Goal: Task Accomplishment & Management: Use online tool/utility

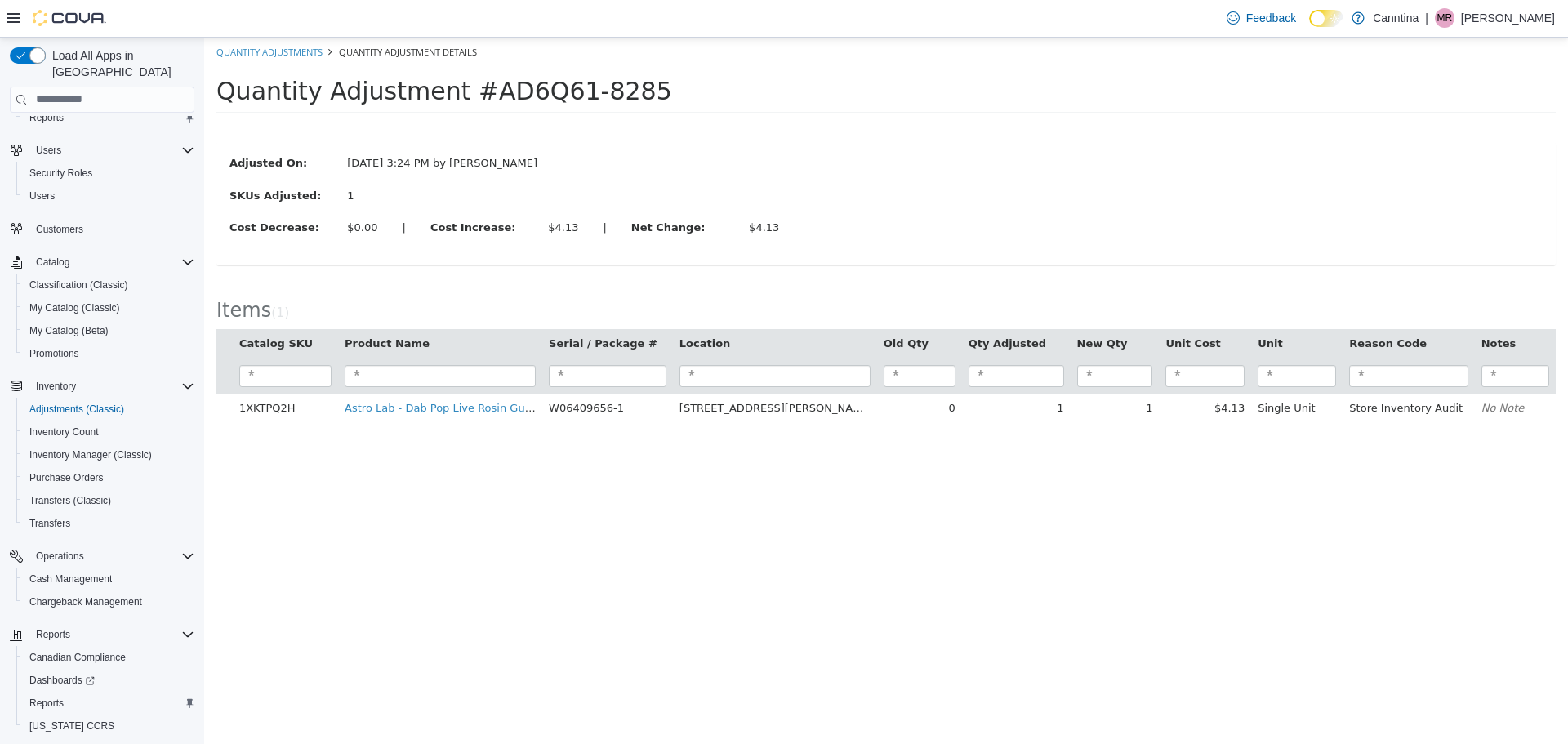
scroll to position [76, 0]
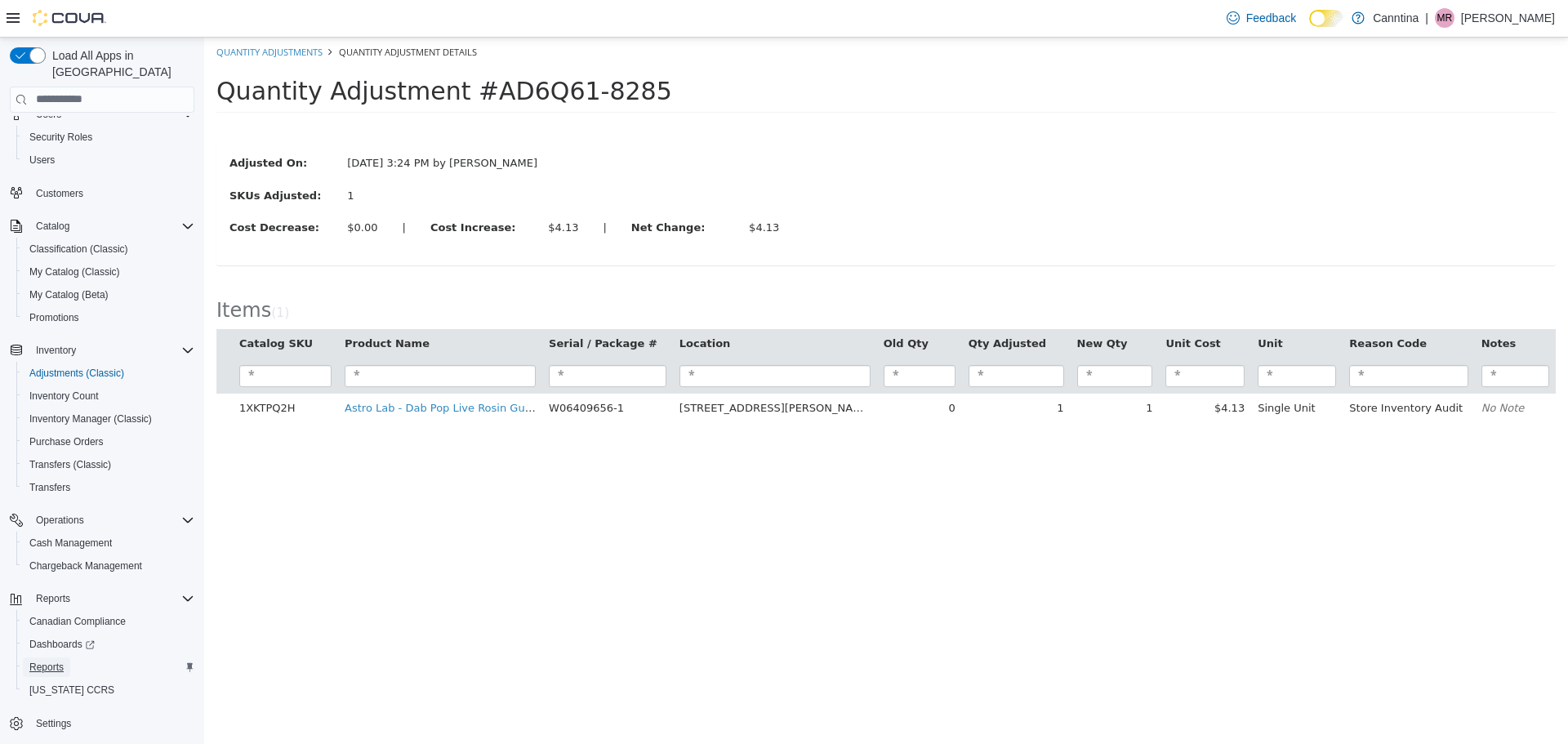
click at [42, 661] on span "Reports" at bounding box center [46, 667] width 34 height 13
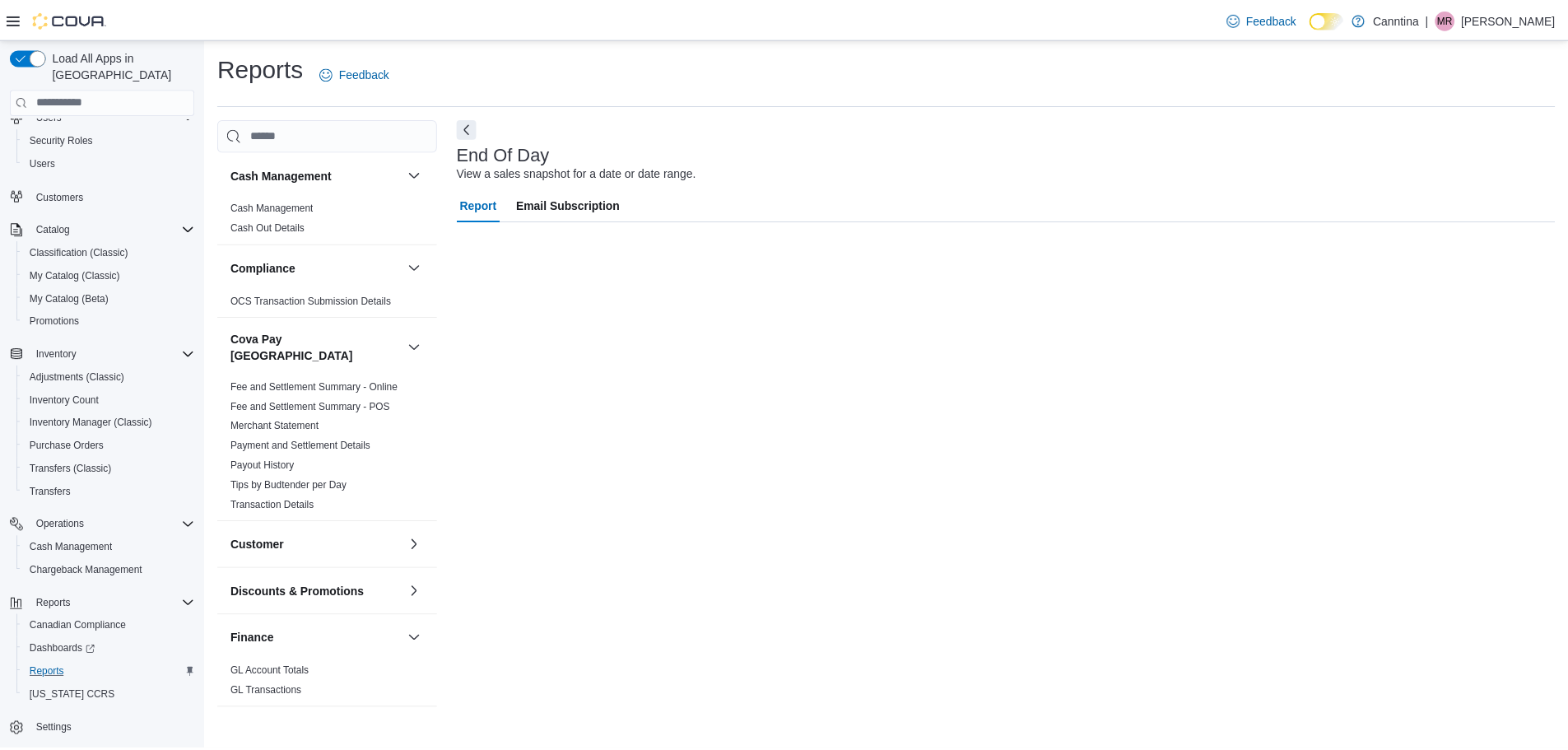
scroll to position [29, 0]
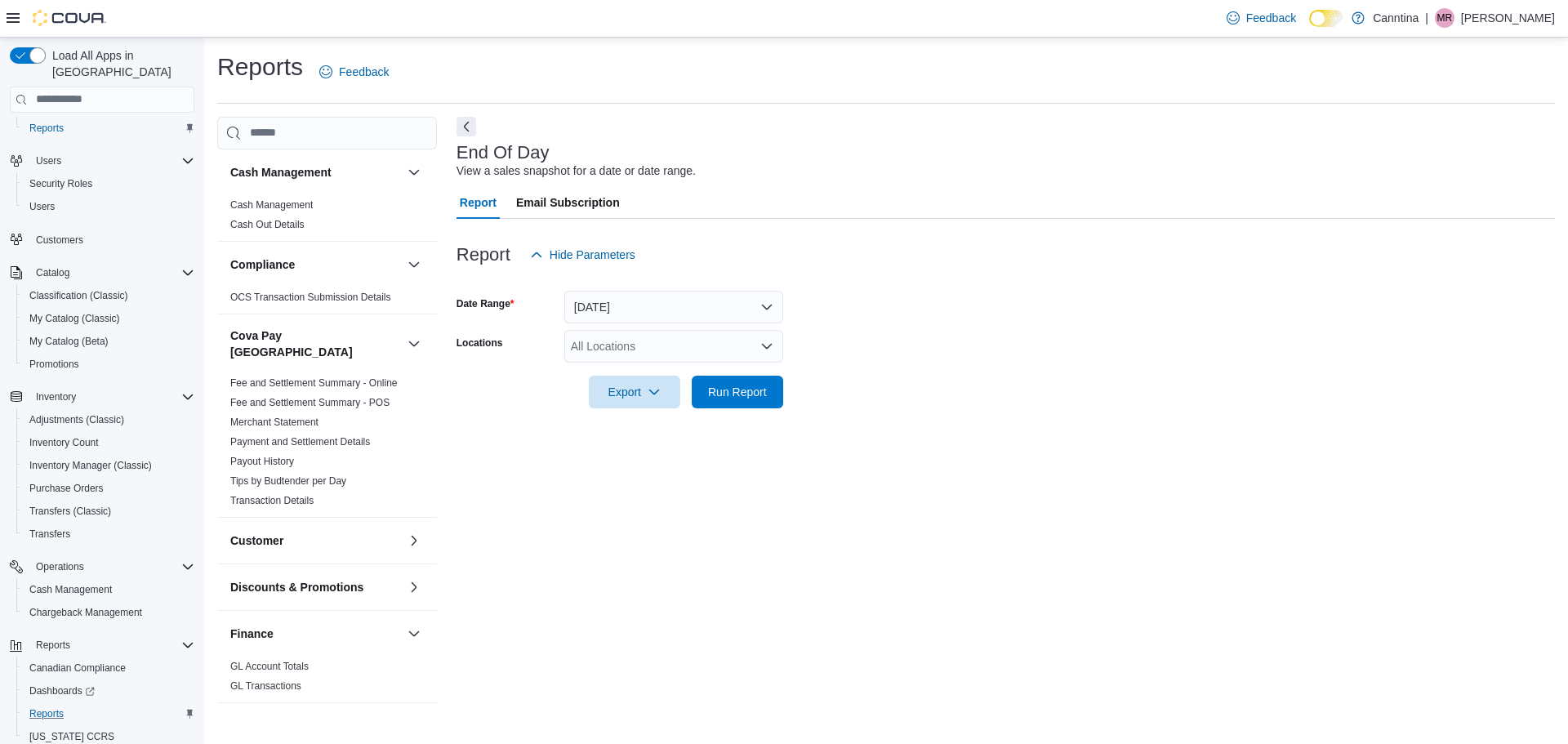
click at [574, 350] on div "All Locations" at bounding box center [673, 346] width 219 height 33
click at [614, 401] on span "[STREET_ADDRESS][PERSON_NAME]" at bounding box center [703, 398] width 207 height 17
click at [776, 429] on div "End Of Day View a sales snapshot for a date or date range. Report Email Subscri…" at bounding box center [1006, 412] width 1099 height 590
click at [727, 381] on span "Run Report" at bounding box center [738, 391] width 72 height 33
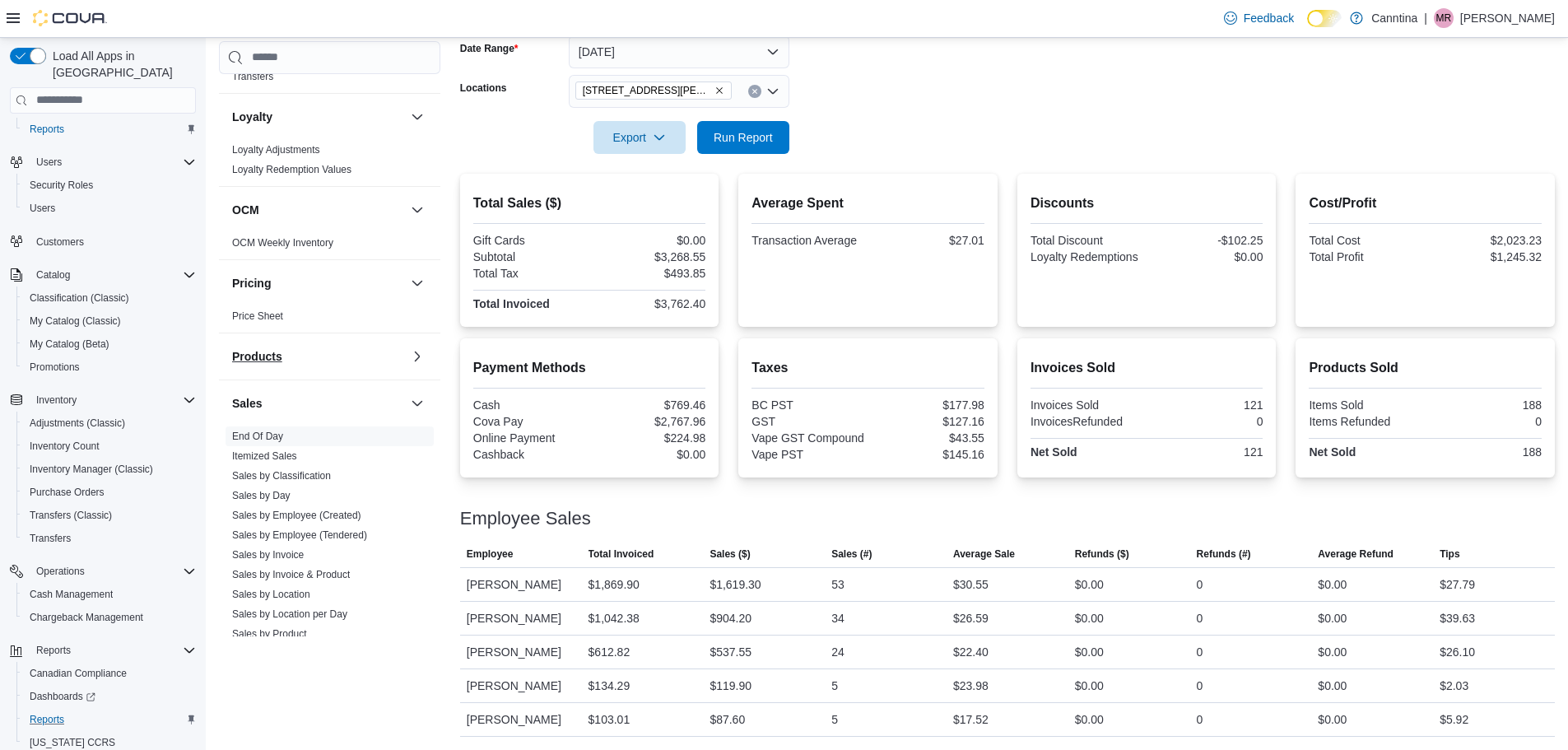
scroll to position [843, 0]
